Goal: Task Accomplishment & Management: Manage account settings

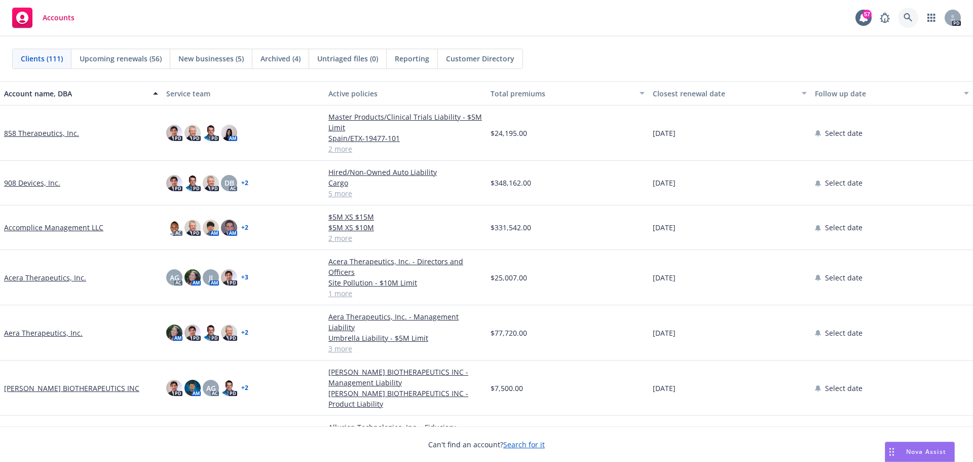
click at [904, 14] on icon at bounding box center [908, 17] width 9 height 9
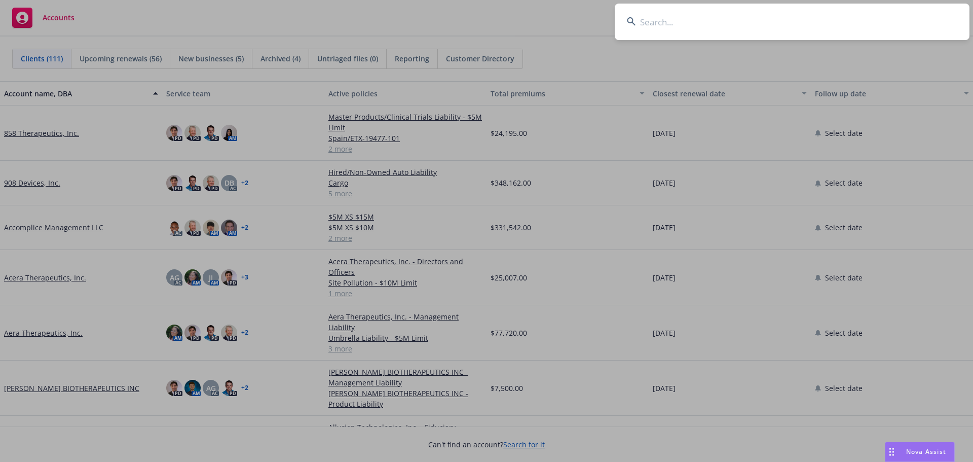
click at [769, 32] on input at bounding box center [792, 22] width 355 height 36
type input "l"
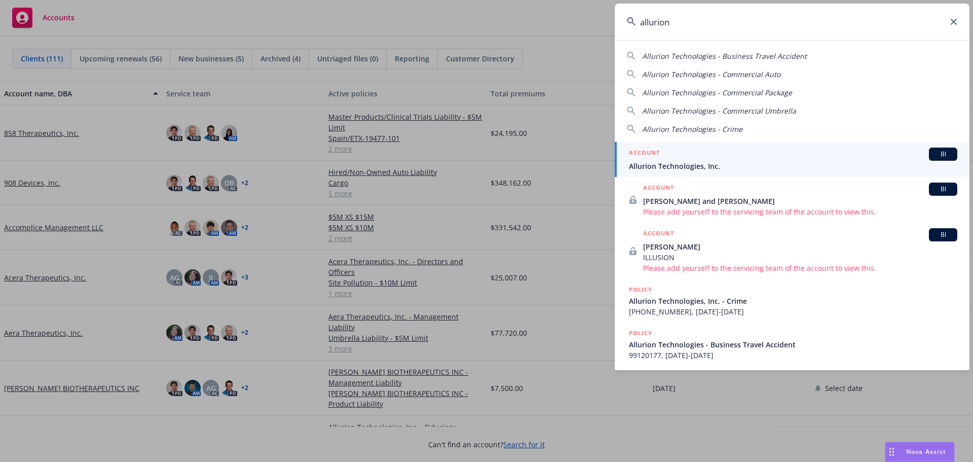
type input "allurion"
click at [690, 158] on div "ACCOUNT BI" at bounding box center [793, 153] width 328 height 13
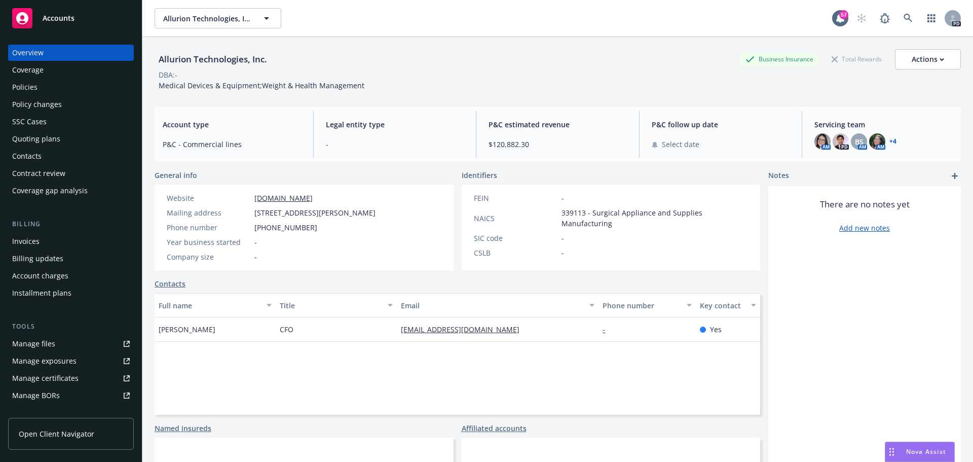
click at [84, 92] on div "Policies" at bounding box center [71, 87] width 118 height 16
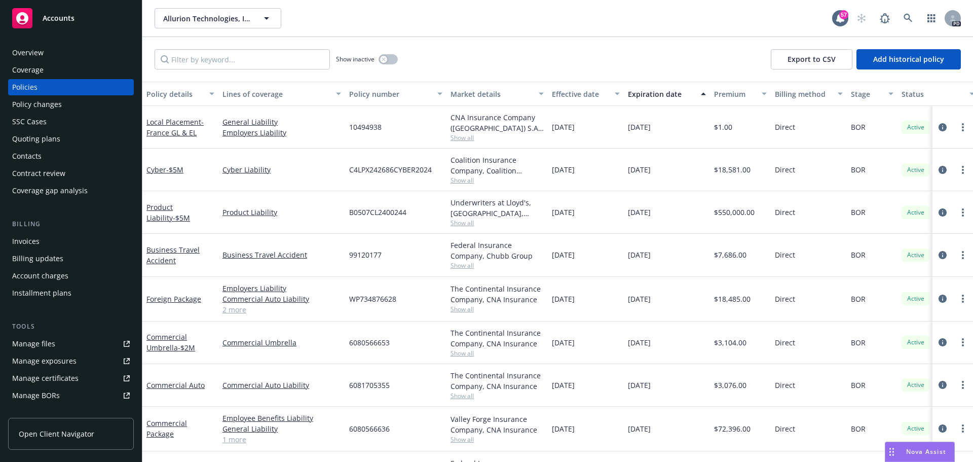
click at [61, 435] on span "Open Client Navigator" at bounding box center [57, 433] width 76 height 11
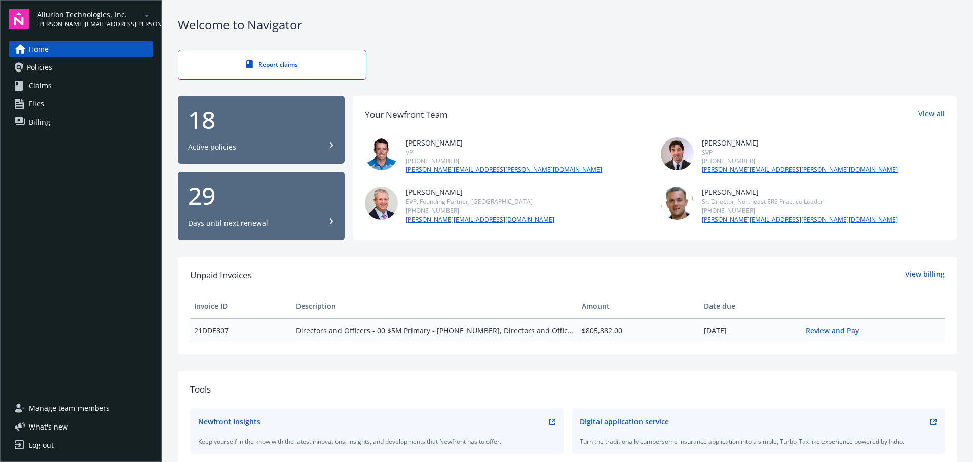
click at [60, 408] on span "Manage team members" at bounding box center [69, 408] width 81 height 16
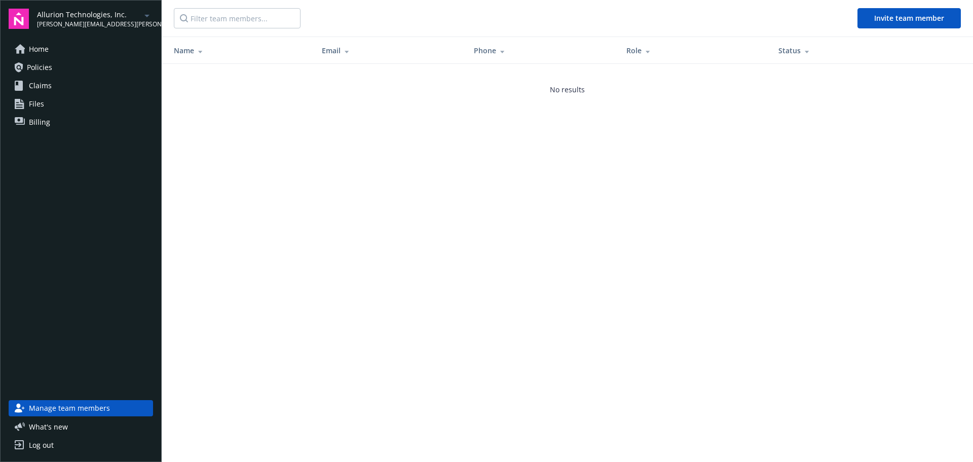
click at [54, 52] on link "Home" at bounding box center [81, 49] width 144 height 16
